Goal: Task Accomplishment & Management: Complete application form

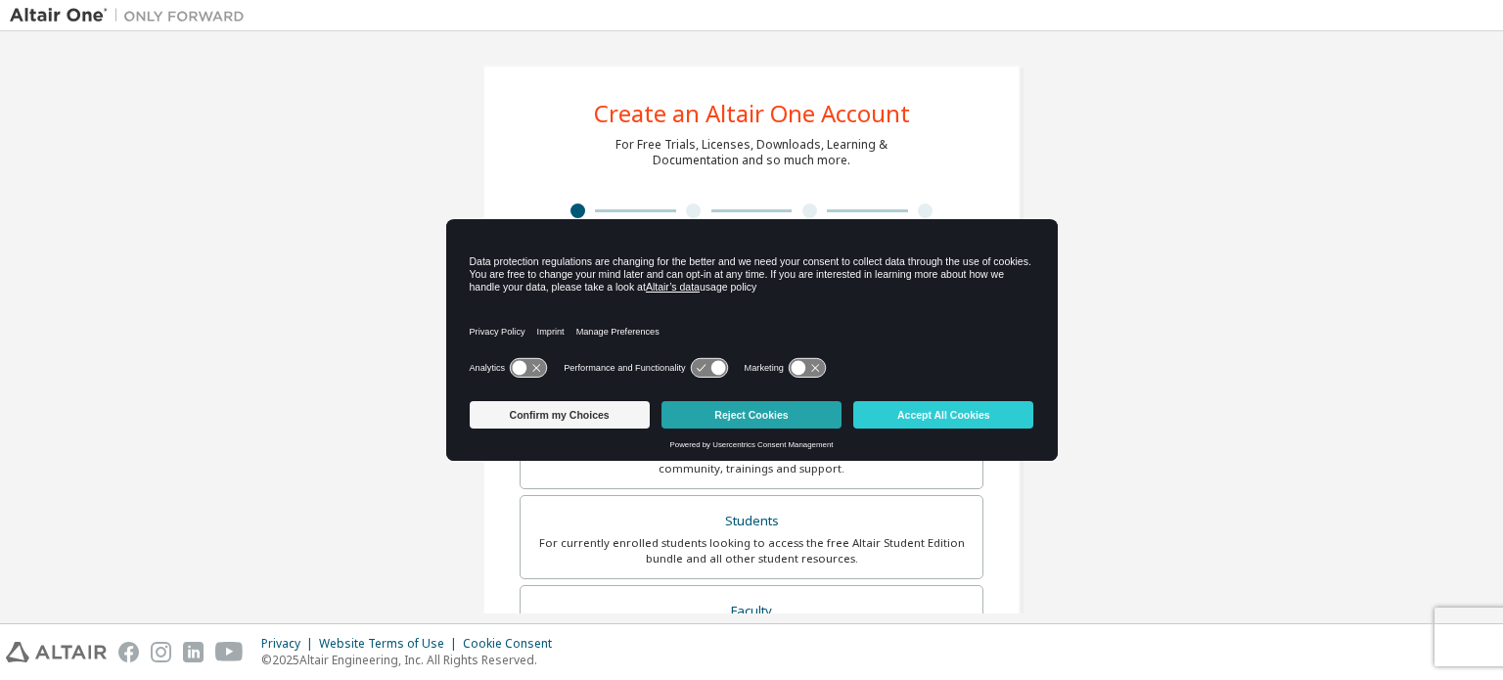
click at [753, 419] on button "Reject Cookies" at bounding box center [751, 414] width 180 height 27
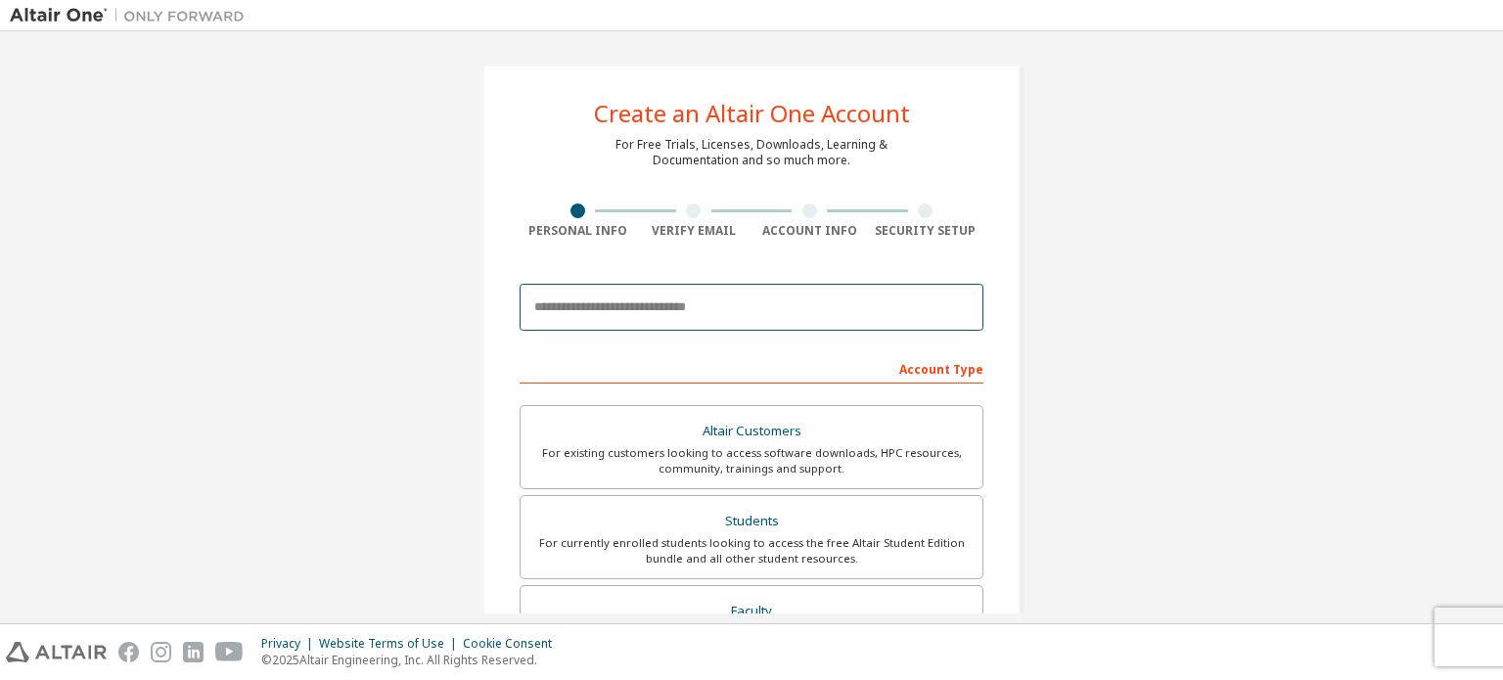
click at [745, 296] on input "email" at bounding box center [752, 307] width 464 height 47
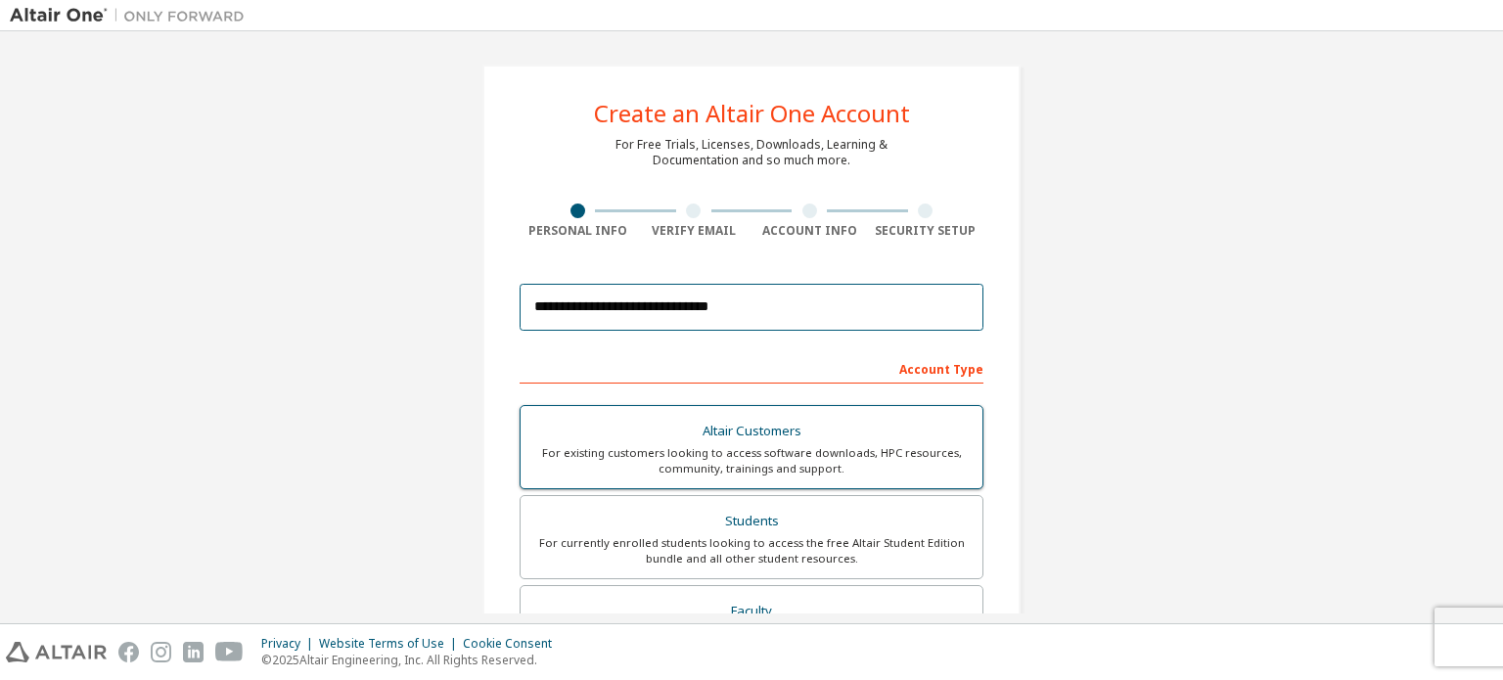
scroll to position [98, 0]
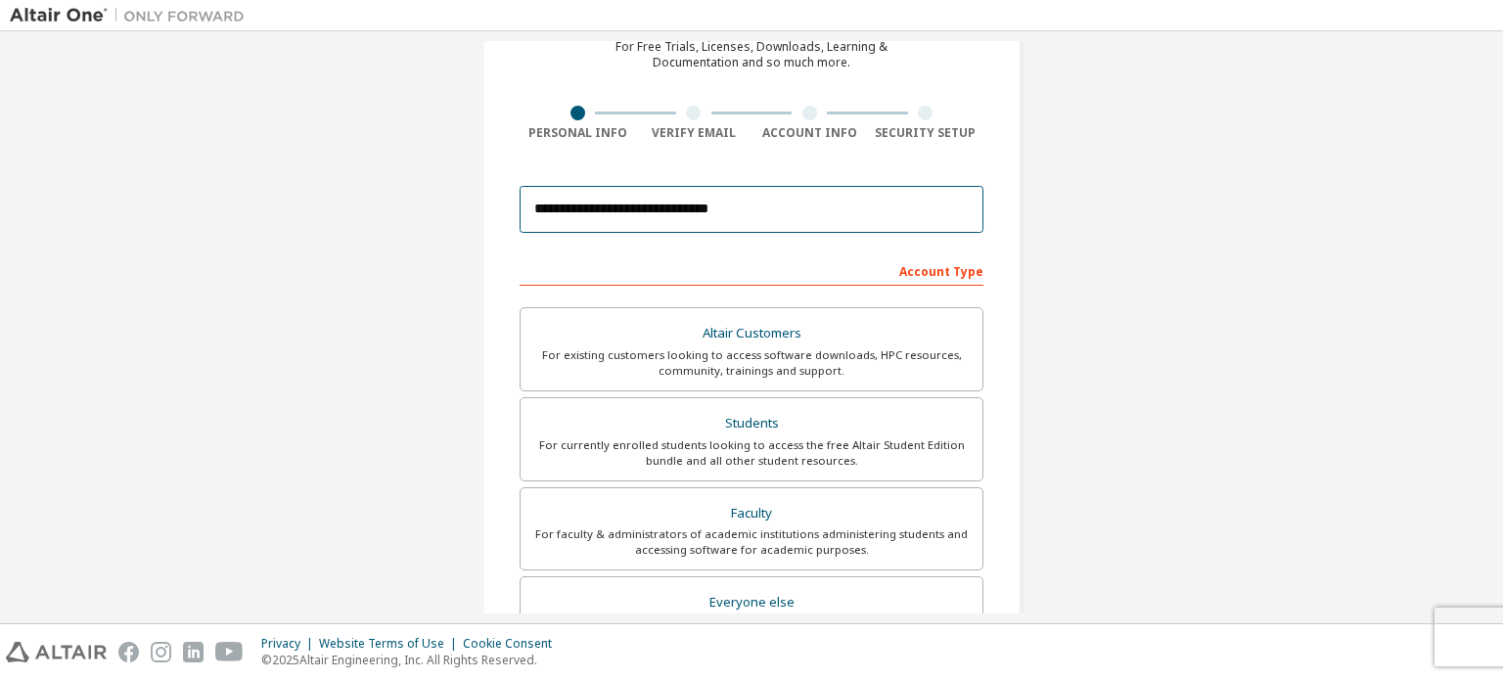
type input "**********"
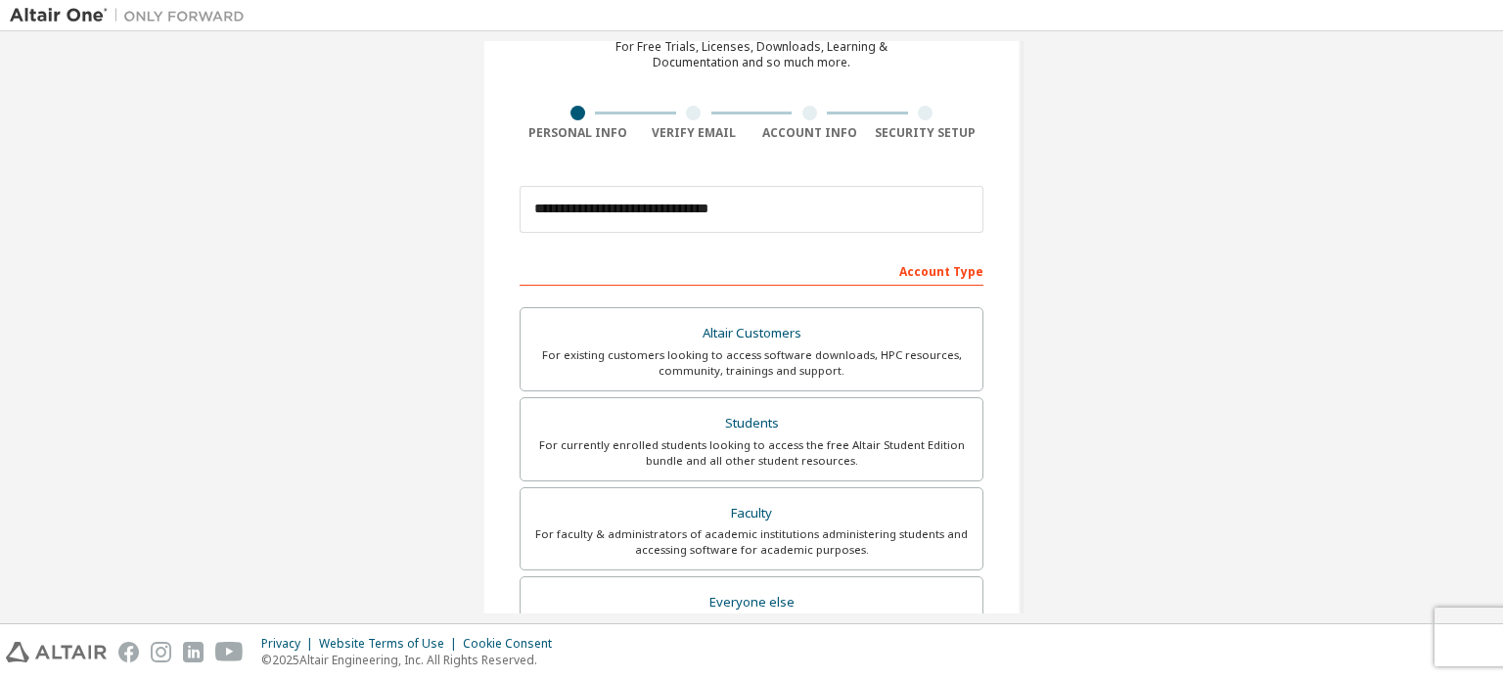
click at [737, 264] on div "Account Type" at bounding box center [752, 269] width 464 height 31
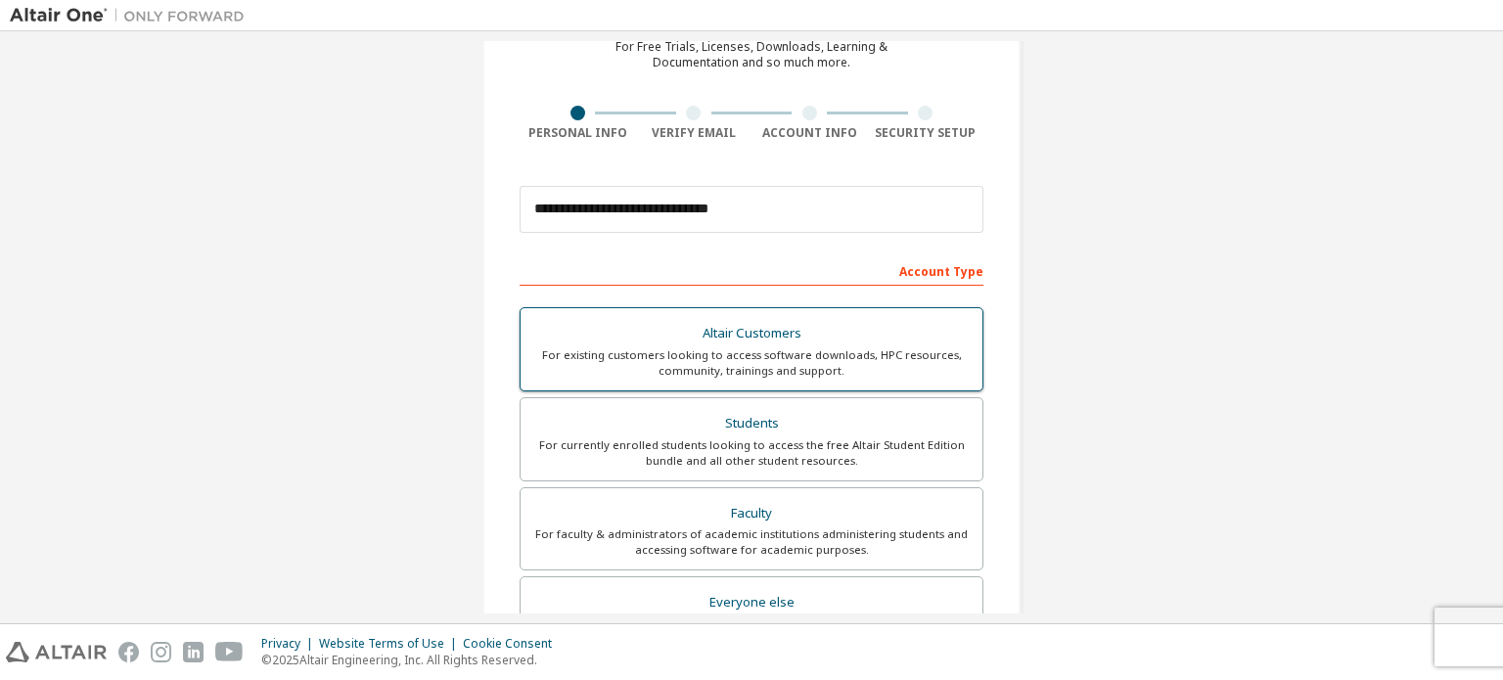
click at [742, 337] on div "Altair Customers" at bounding box center [751, 333] width 438 height 27
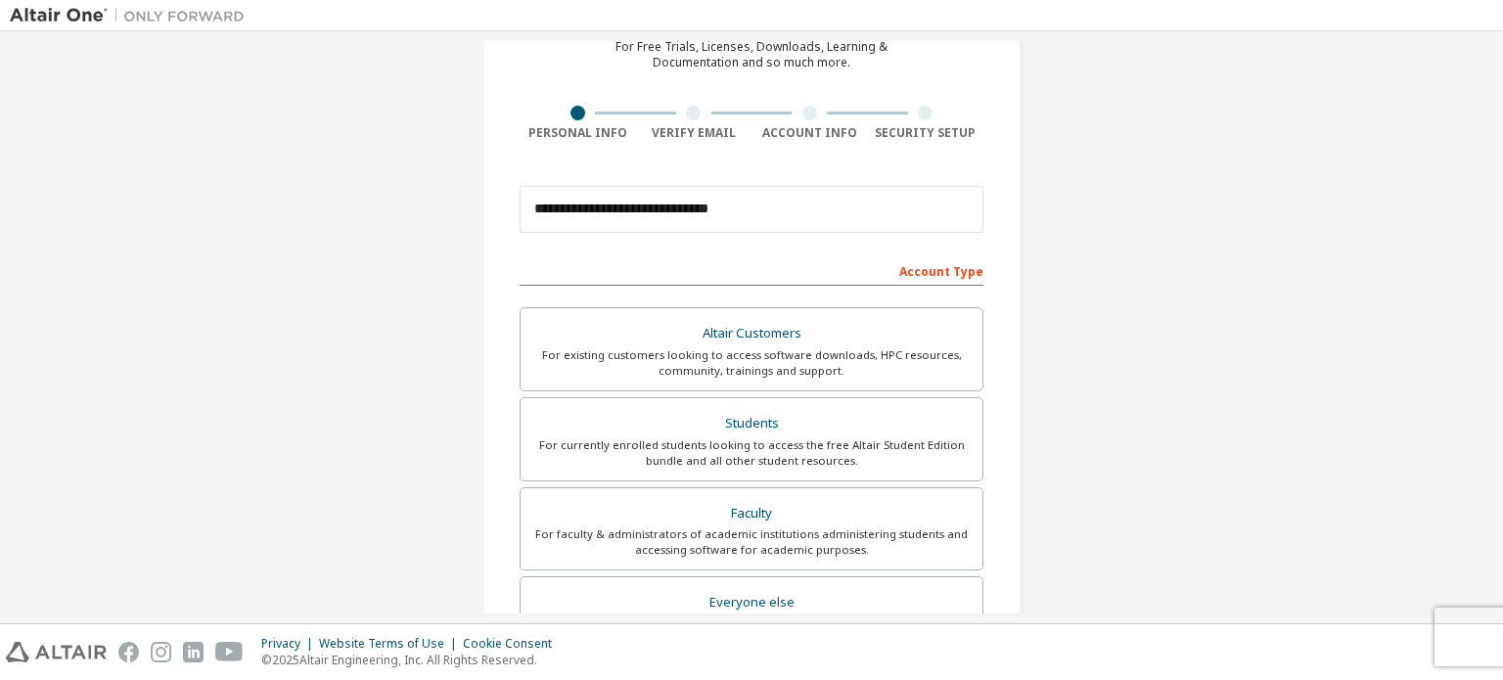
scroll to position [196, 0]
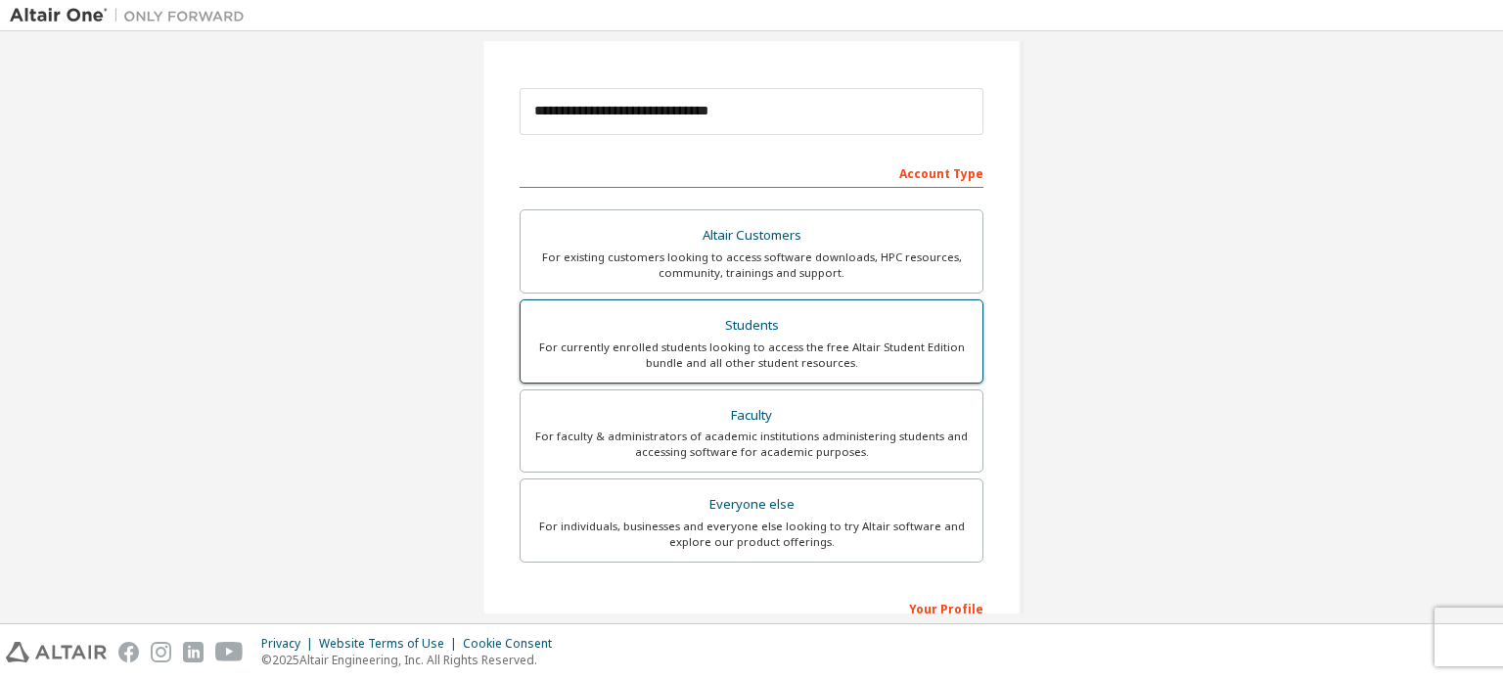
click at [647, 346] on div "For currently enrolled students looking to access the free Altair Student Editi…" at bounding box center [751, 355] width 438 height 31
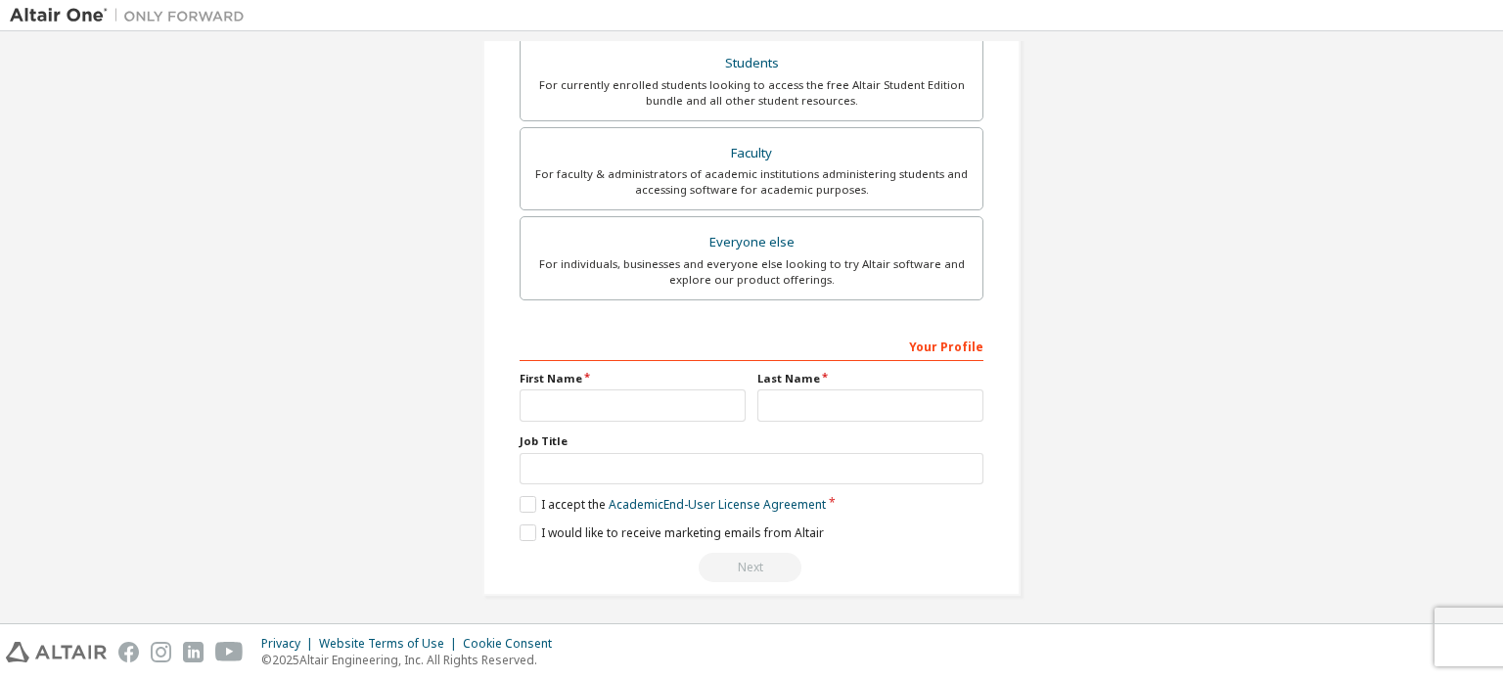
scroll to position [459, 0]
click at [575, 410] on input "text" at bounding box center [633, 404] width 226 height 32
type input "**********"
click at [771, 389] on input "text" at bounding box center [870, 404] width 226 height 32
type input "**********"
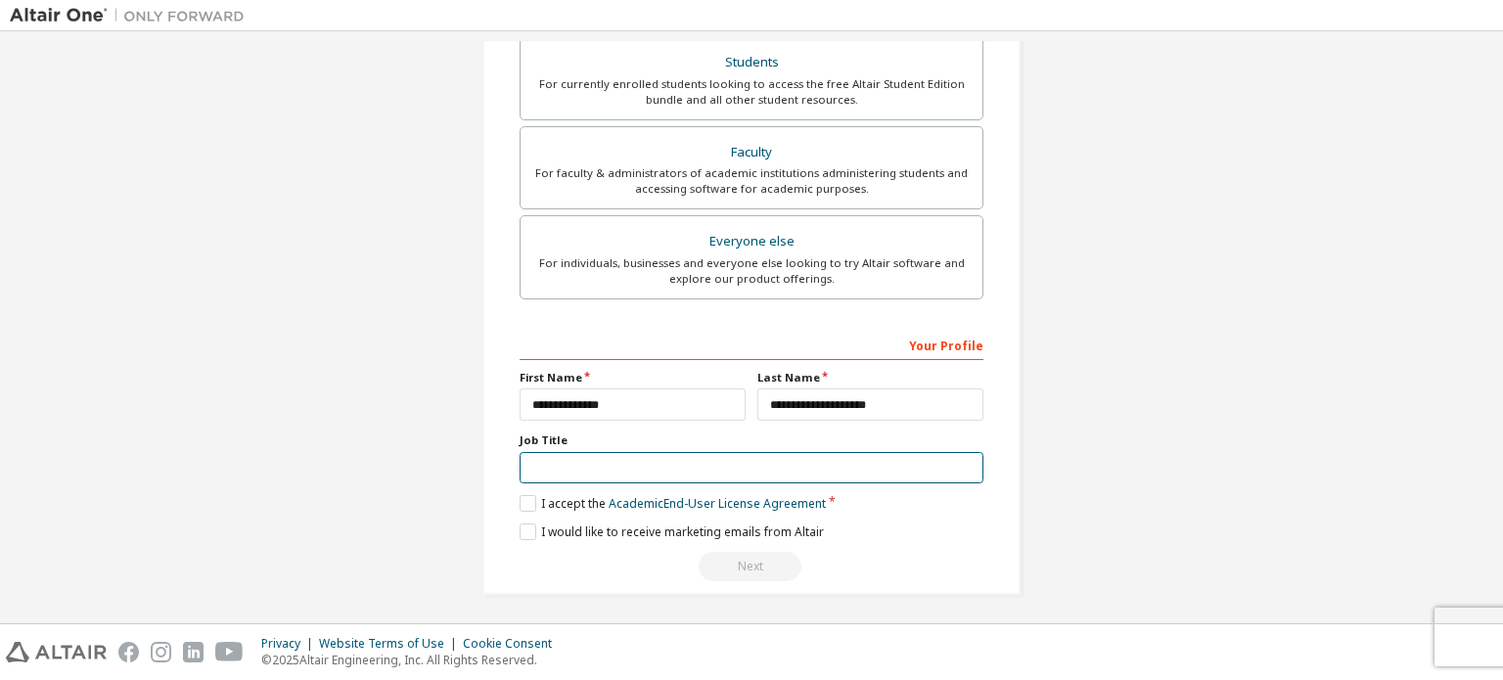
click at [588, 452] on input "text" at bounding box center [752, 468] width 464 height 32
type input "*******"
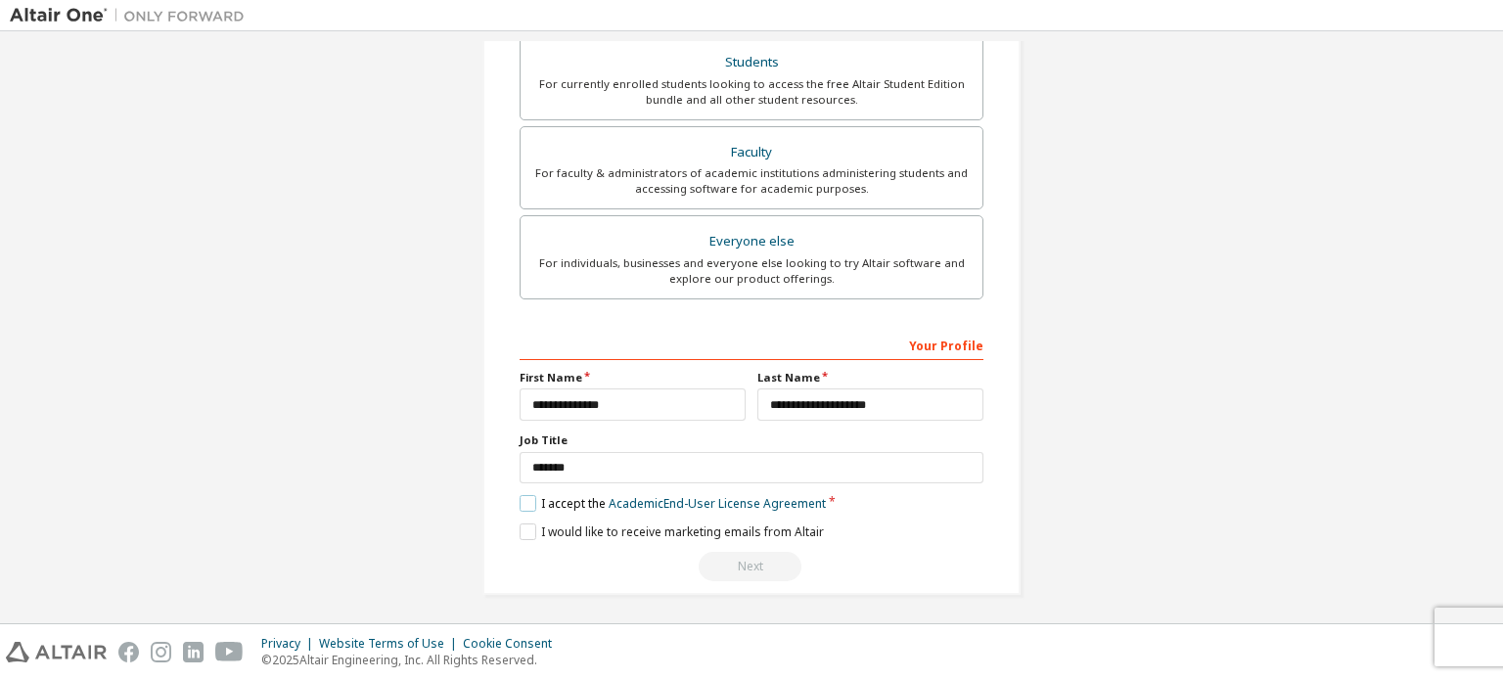
click at [533, 501] on label "I accept the Academic End-User License Agreement" at bounding box center [673, 503] width 306 height 17
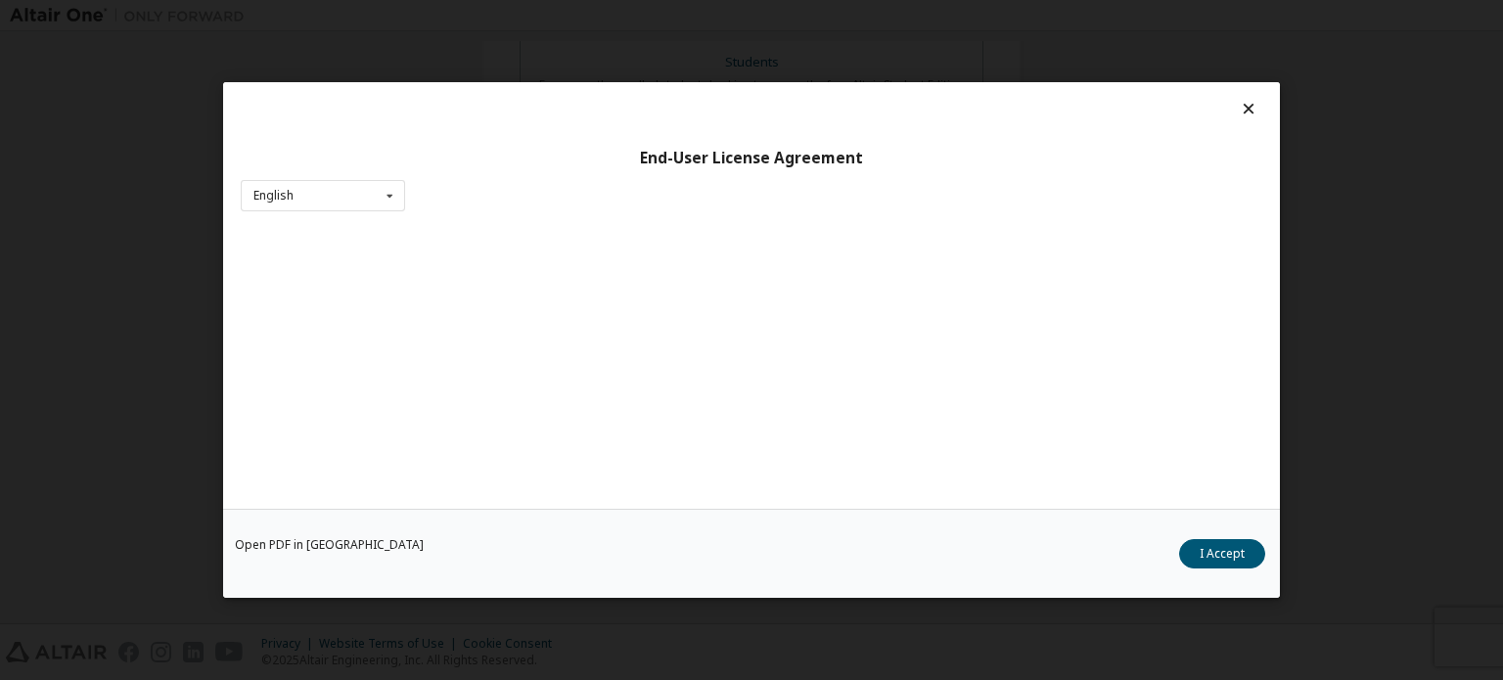
scroll to position [43, 0]
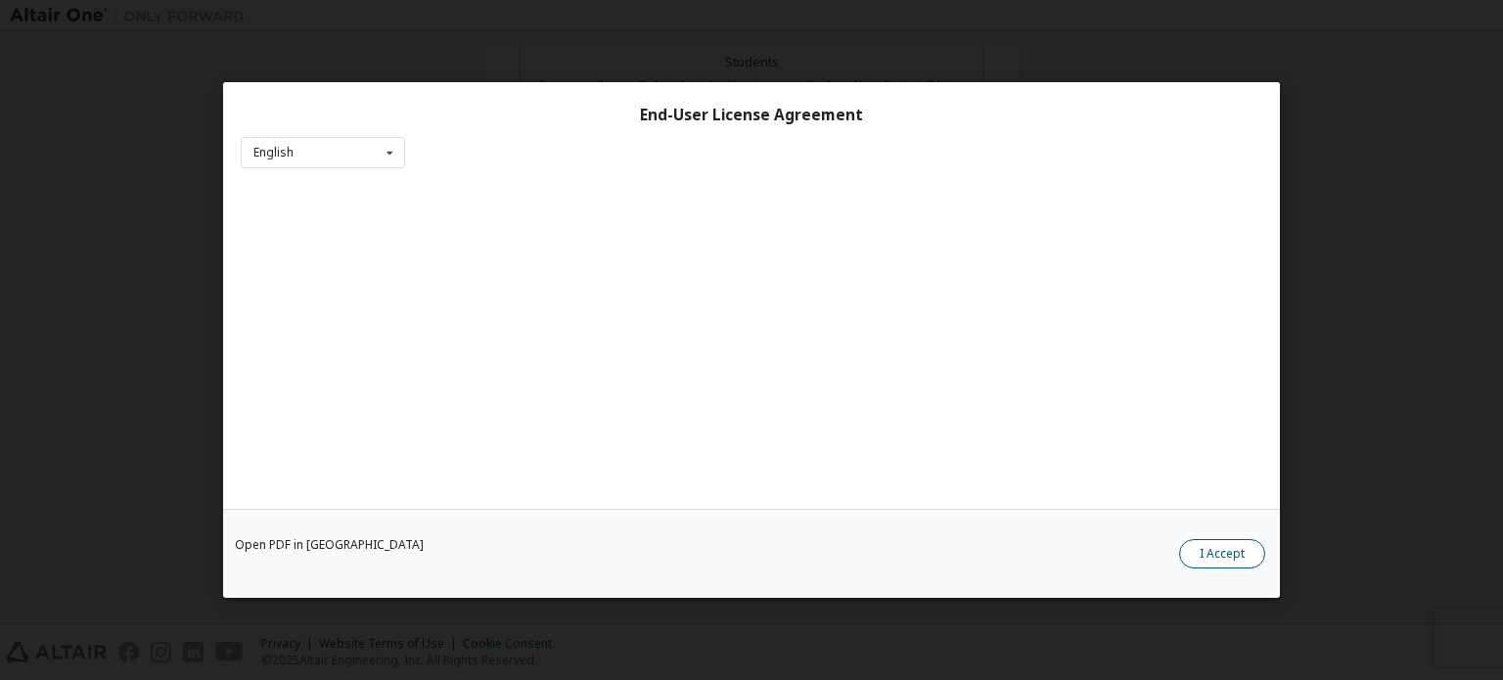
click at [1217, 551] on button "I Accept" at bounding box center [1222, 553] width 86 height 29
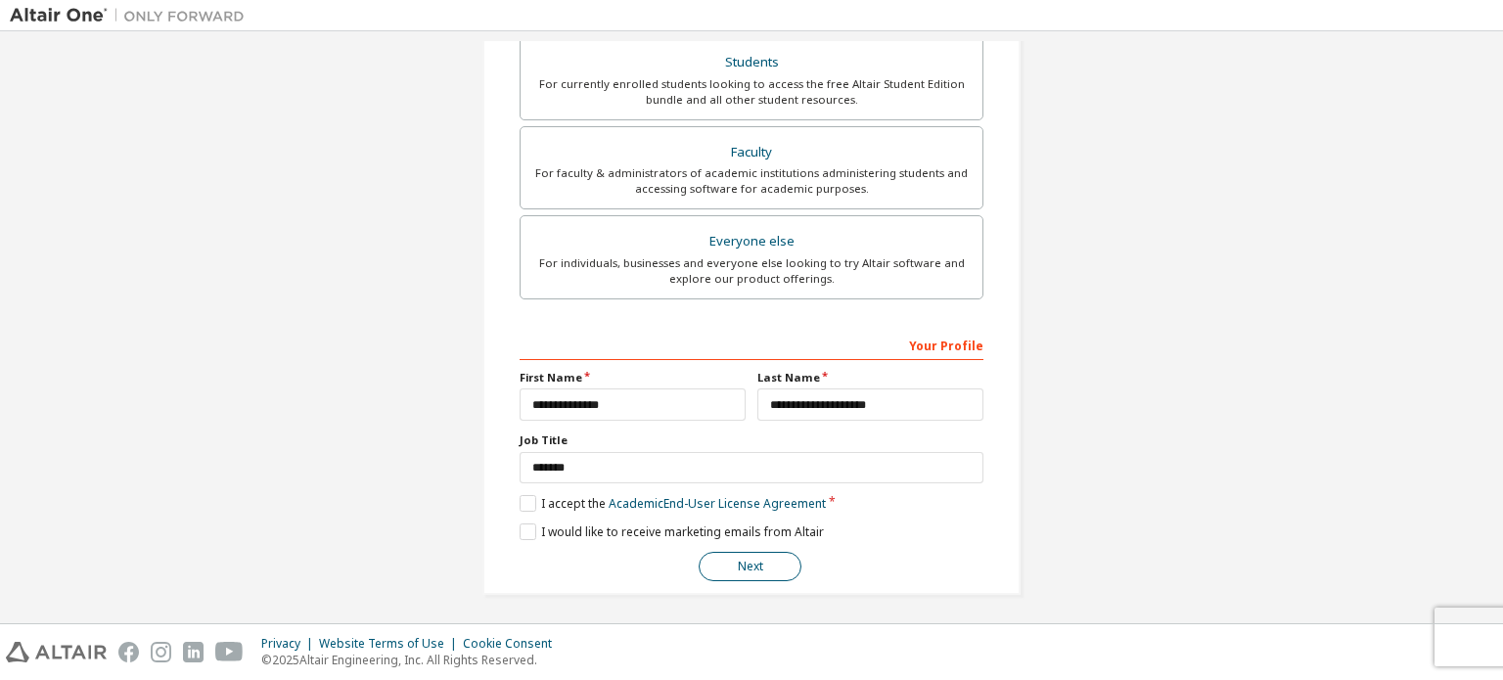
click at [738, 552] on button "Next" at bounding box center [750, 566] width 103 height 29
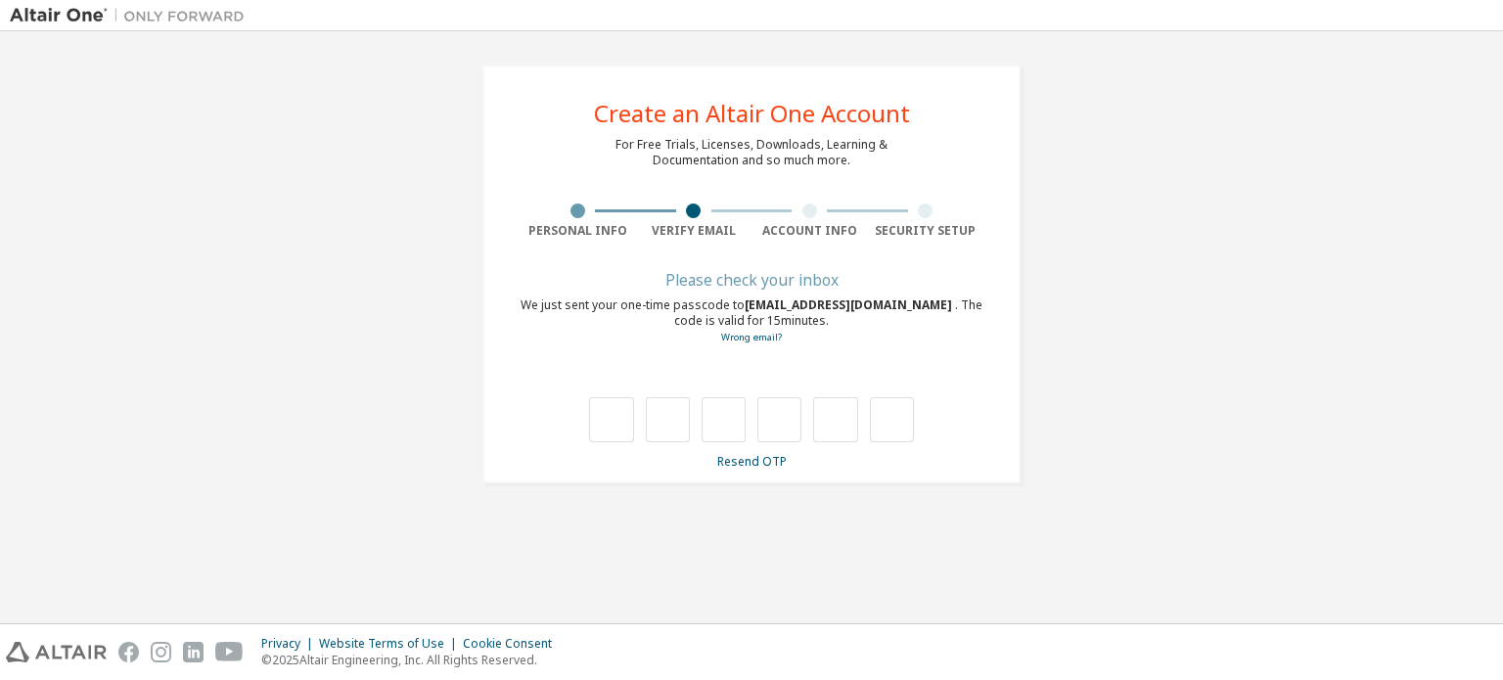
scroll to position [0, 0]
type input "*"
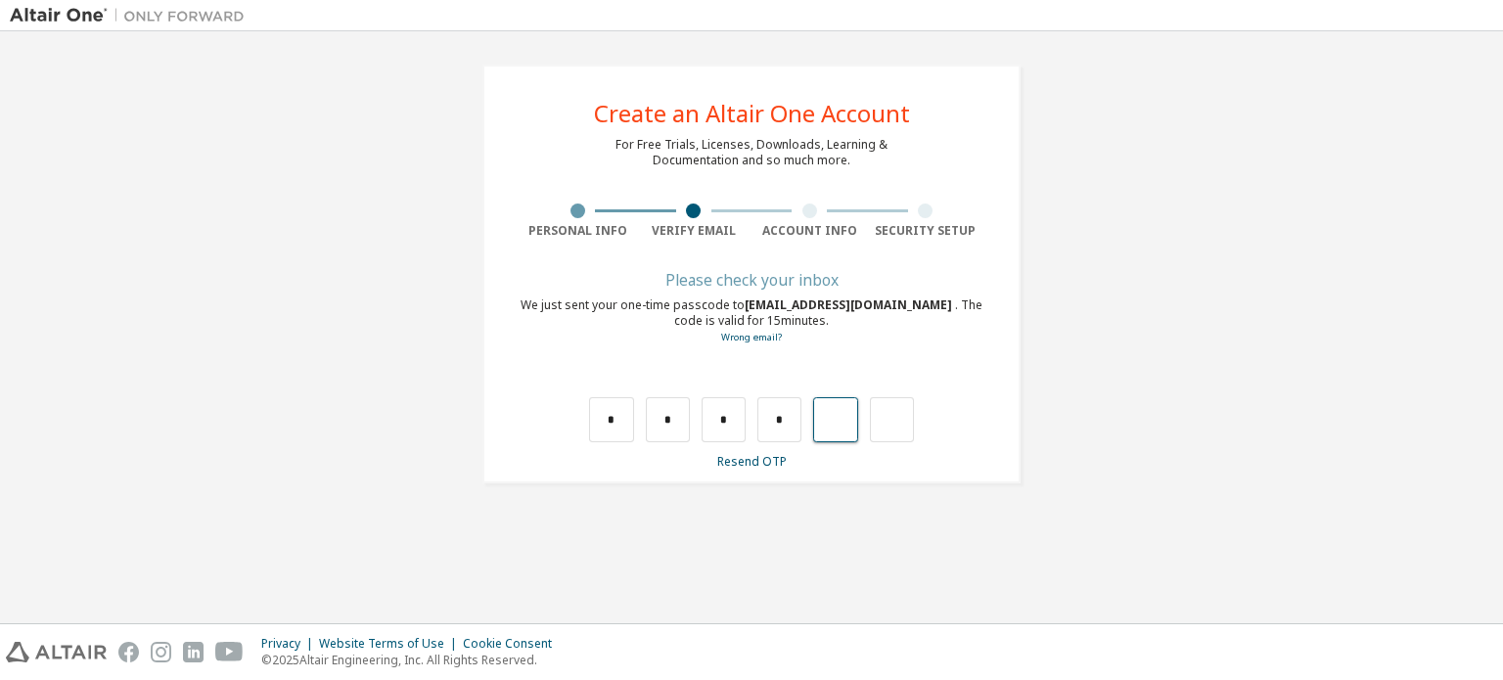
type input "*"
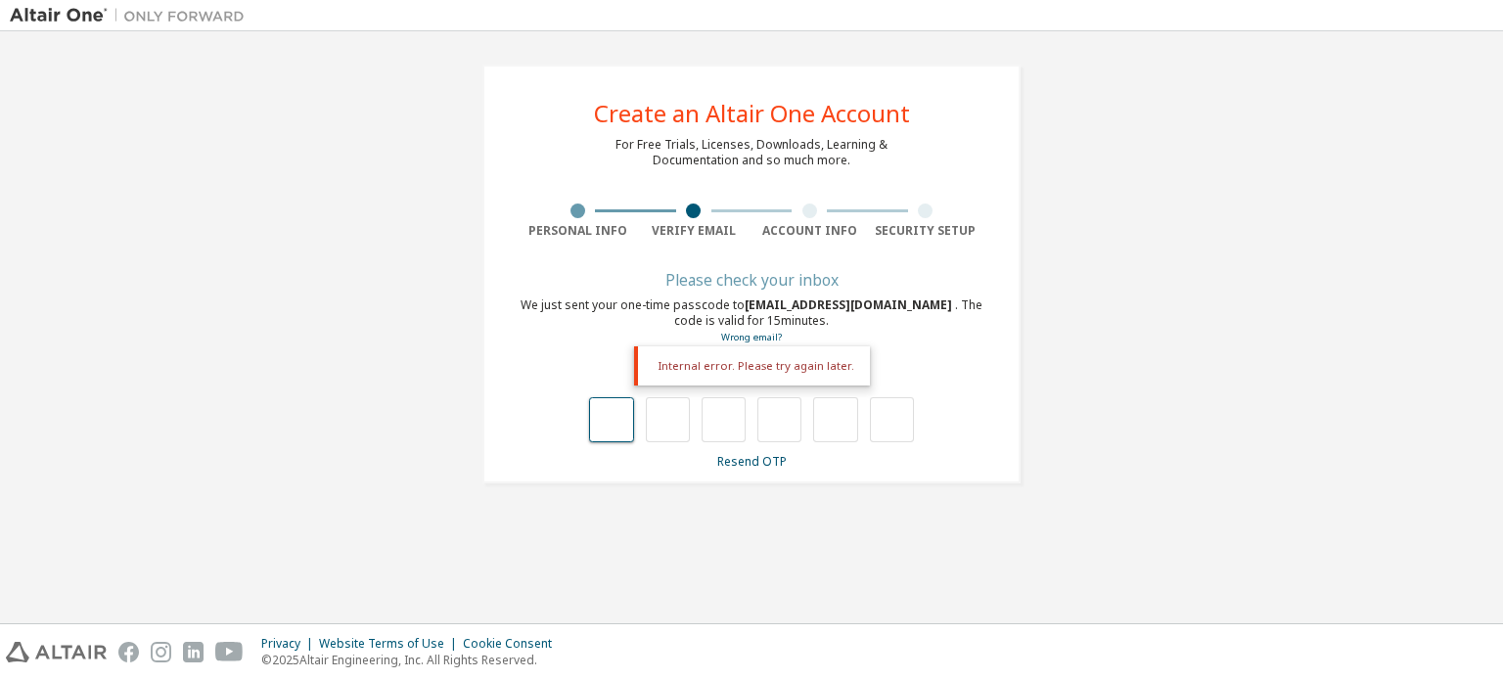
click at [589, 426] on input "text" at bounding box center [611, 419] width 44 height 45
type input "*"
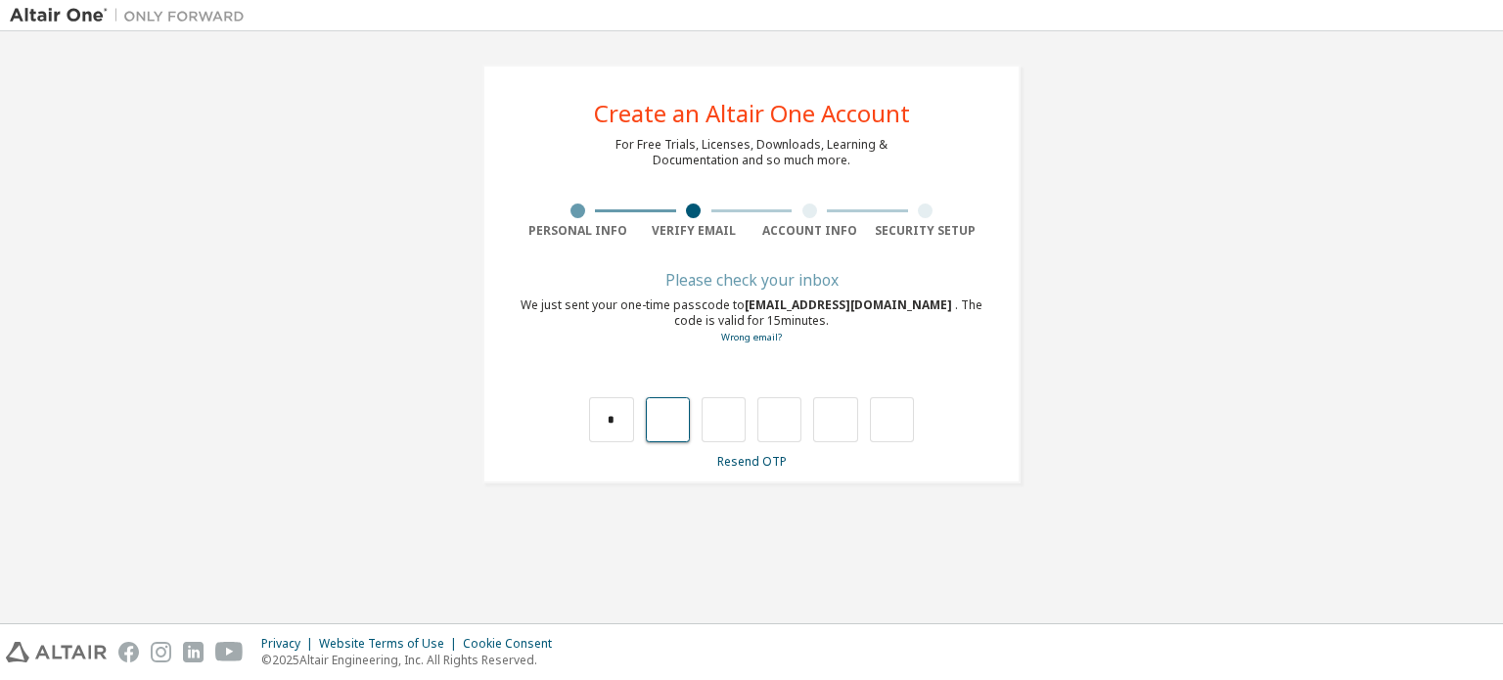
type input "*"
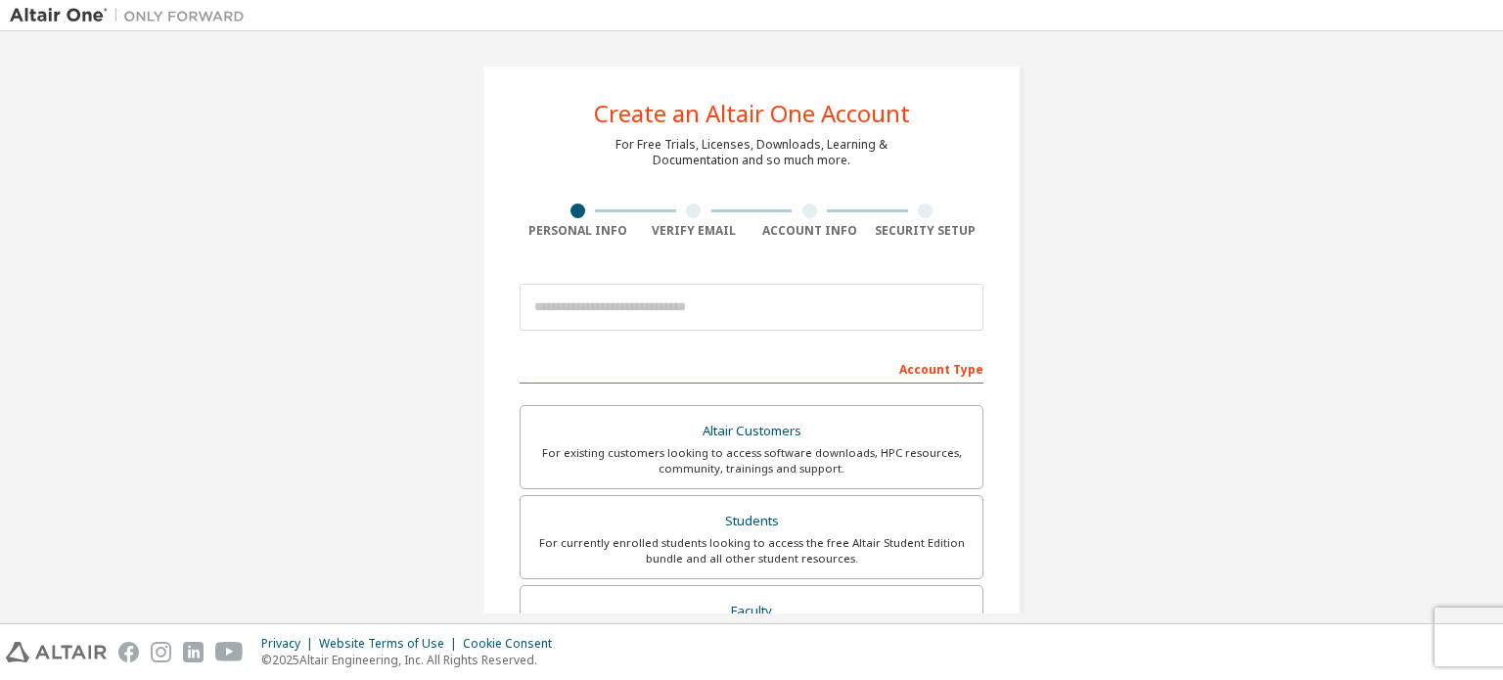
click at [922, 208] on div at bounding box center [925, 211] width 15 height 15
